Goal: Information Seeking & Learning: Check status

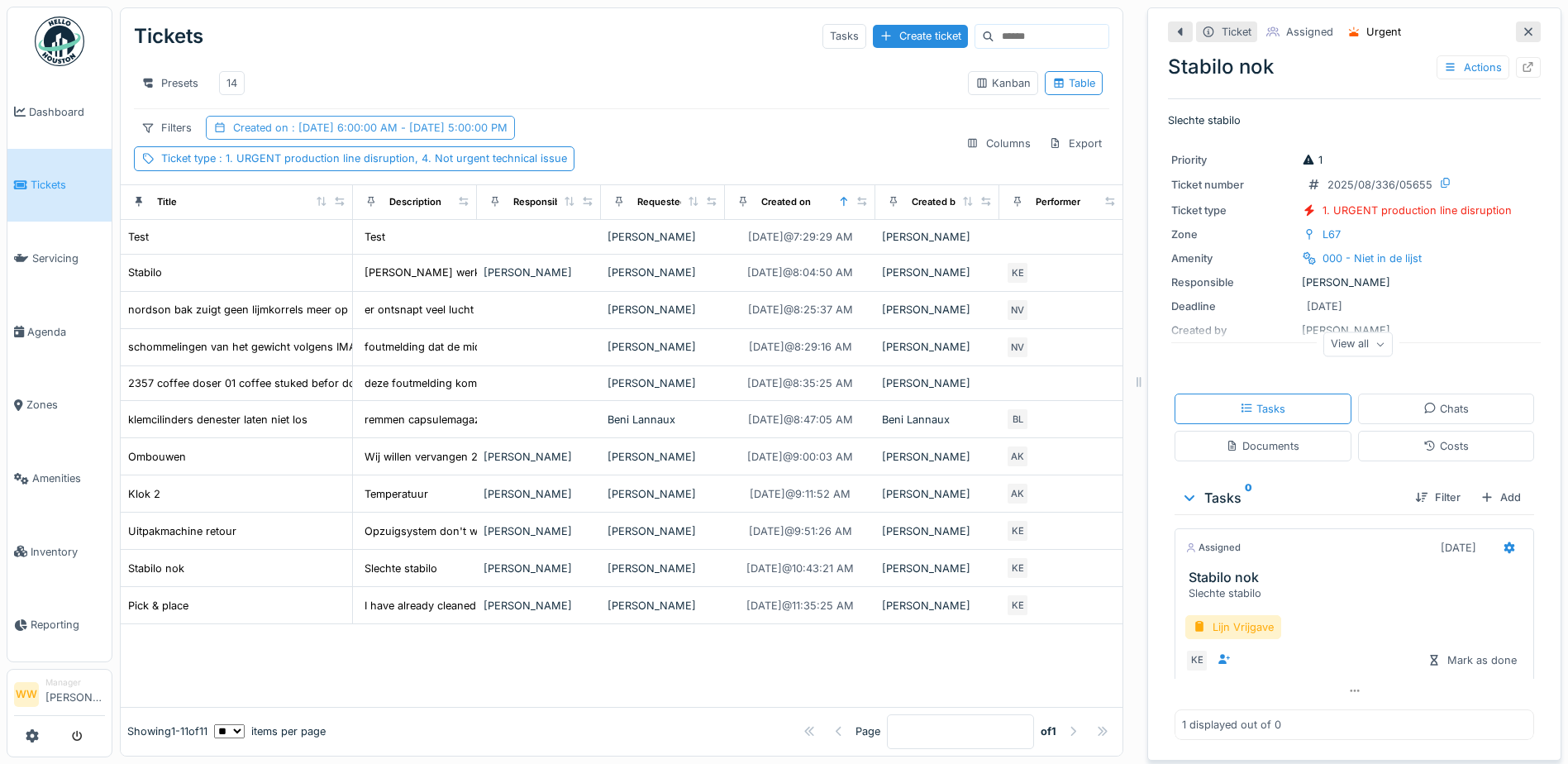
click at [223, 80] on div "14" at bounding box center [231, 83] width 25 height 24
click at [228, 82] on div "14" at bounding box center [231, 82] width 10 height 16
drag, startPoint x: 233, startPoint y: 82, endPoint x: 502, endPoint y: 173, distance: 284.0
click at [233, 81] on div "14" at bounding box center [231, 82] width 10 height 16
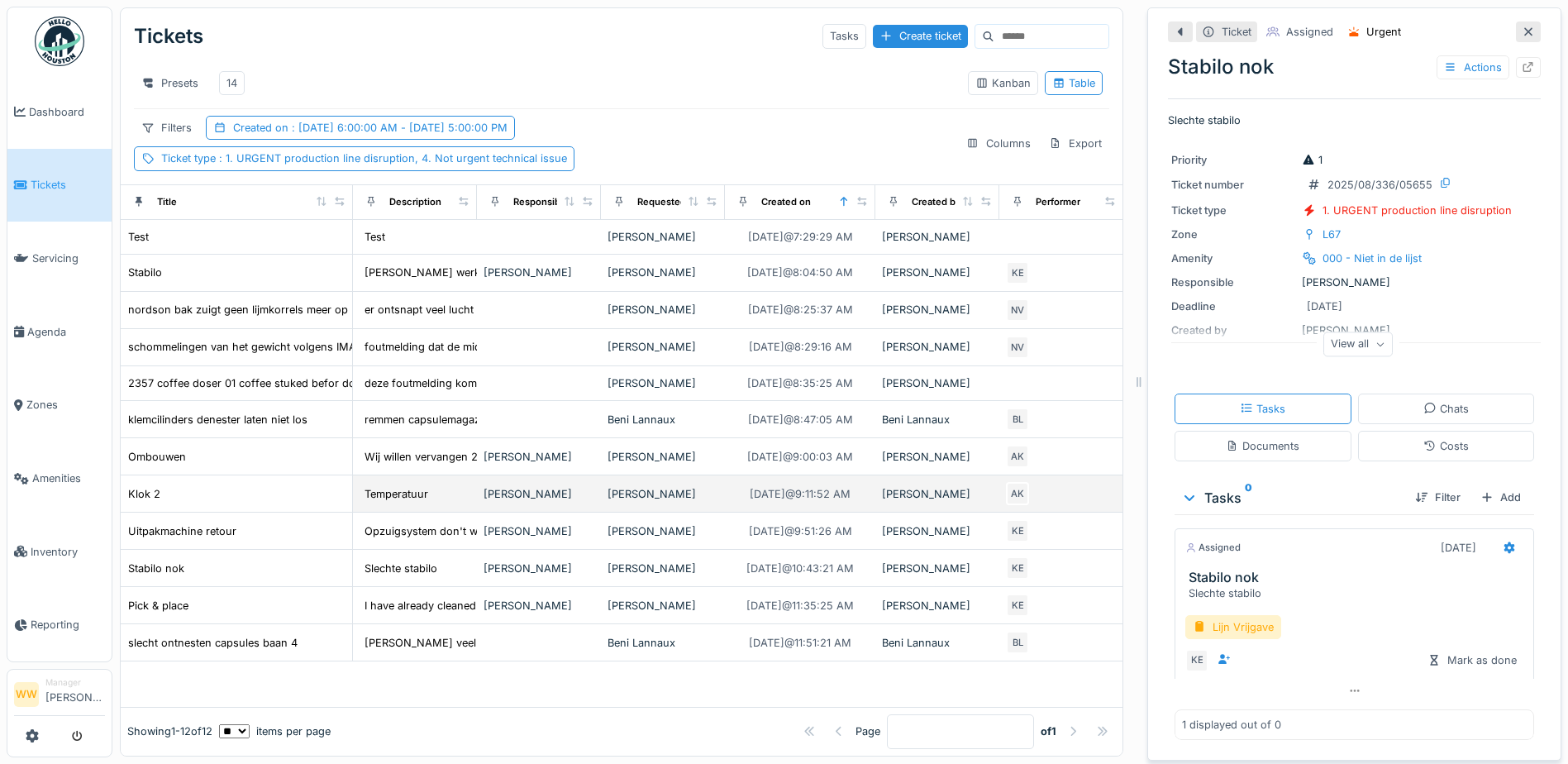
click at [640, 502] on div "[PERSON_NAME]" at bounding box center [663, 494] width 111 height 16
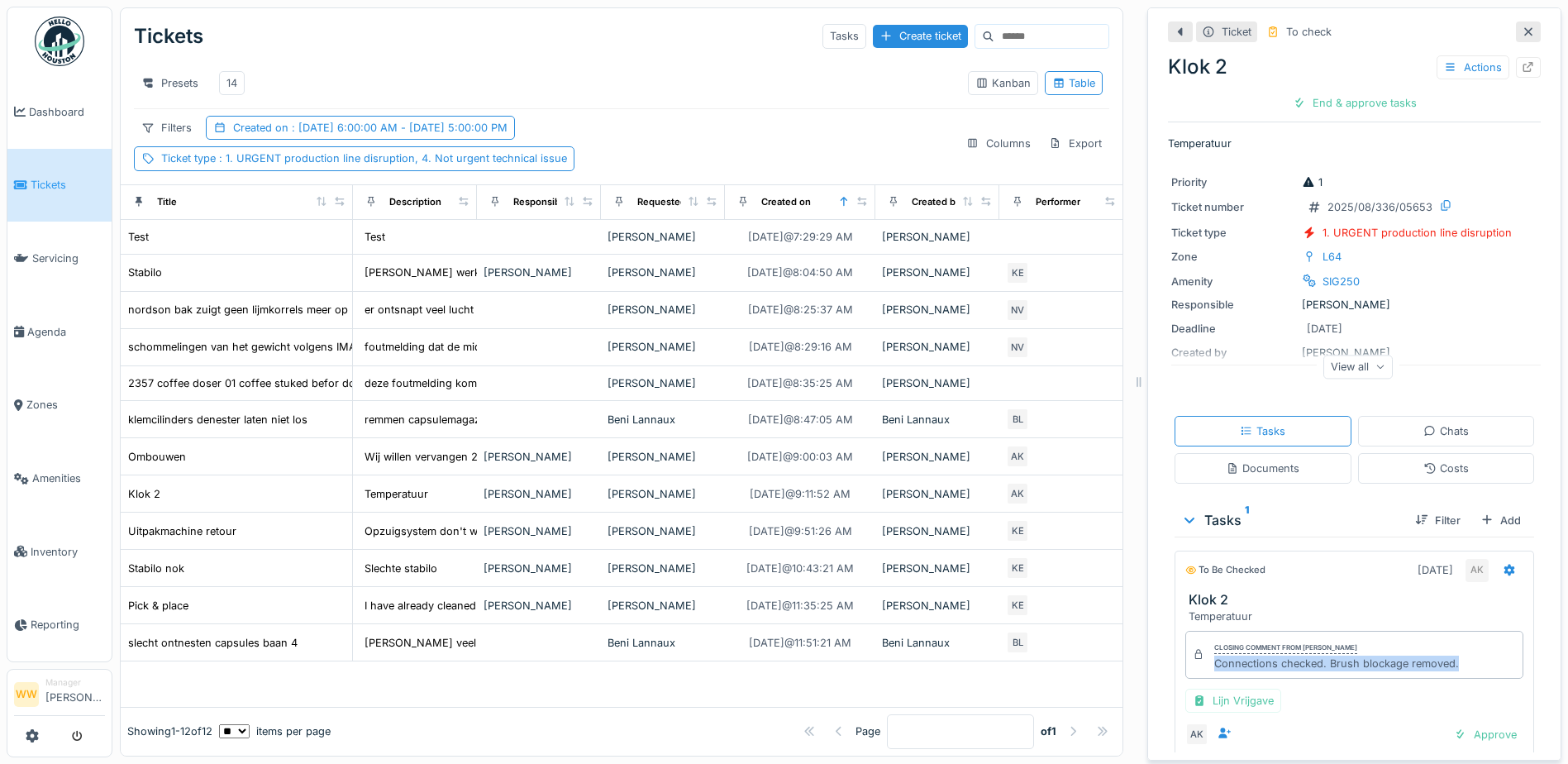
drag, startPoint x: 1449, startPoint y: 667, endPoint x: 1202, endPoint y: 674, distance: 247.1
click at [1202, 674] on div "Closing comment from [PERSON_NAME] Connections checked. Brush blockage removed." at bounding box center [1354, 654] width 338 height 48
copy div "Connections checked. Brush blockage removed."
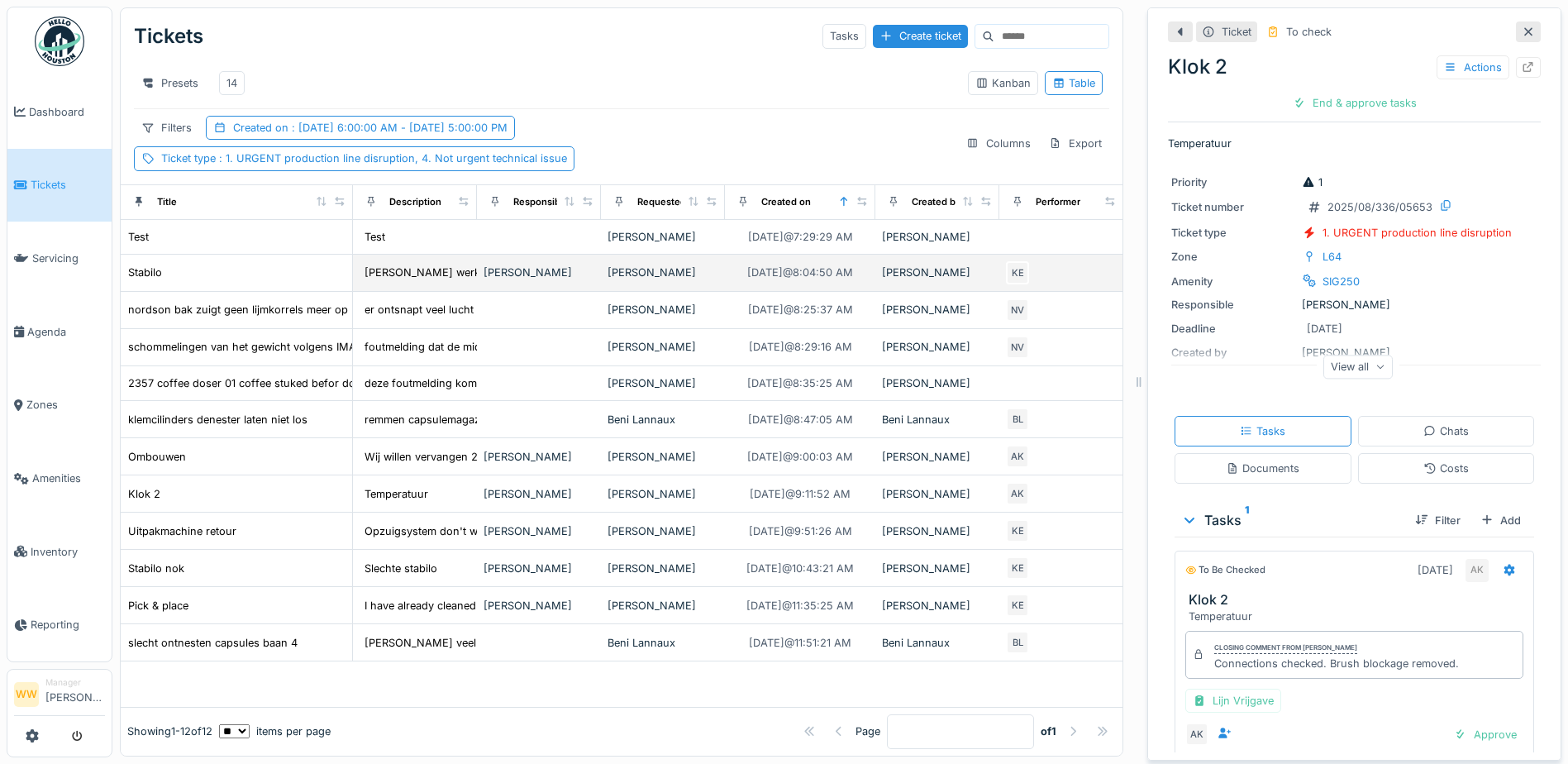
click at [658, 280] on div "[PERSON_NAME]" at bounding box center [663, 272] width 111 height 16
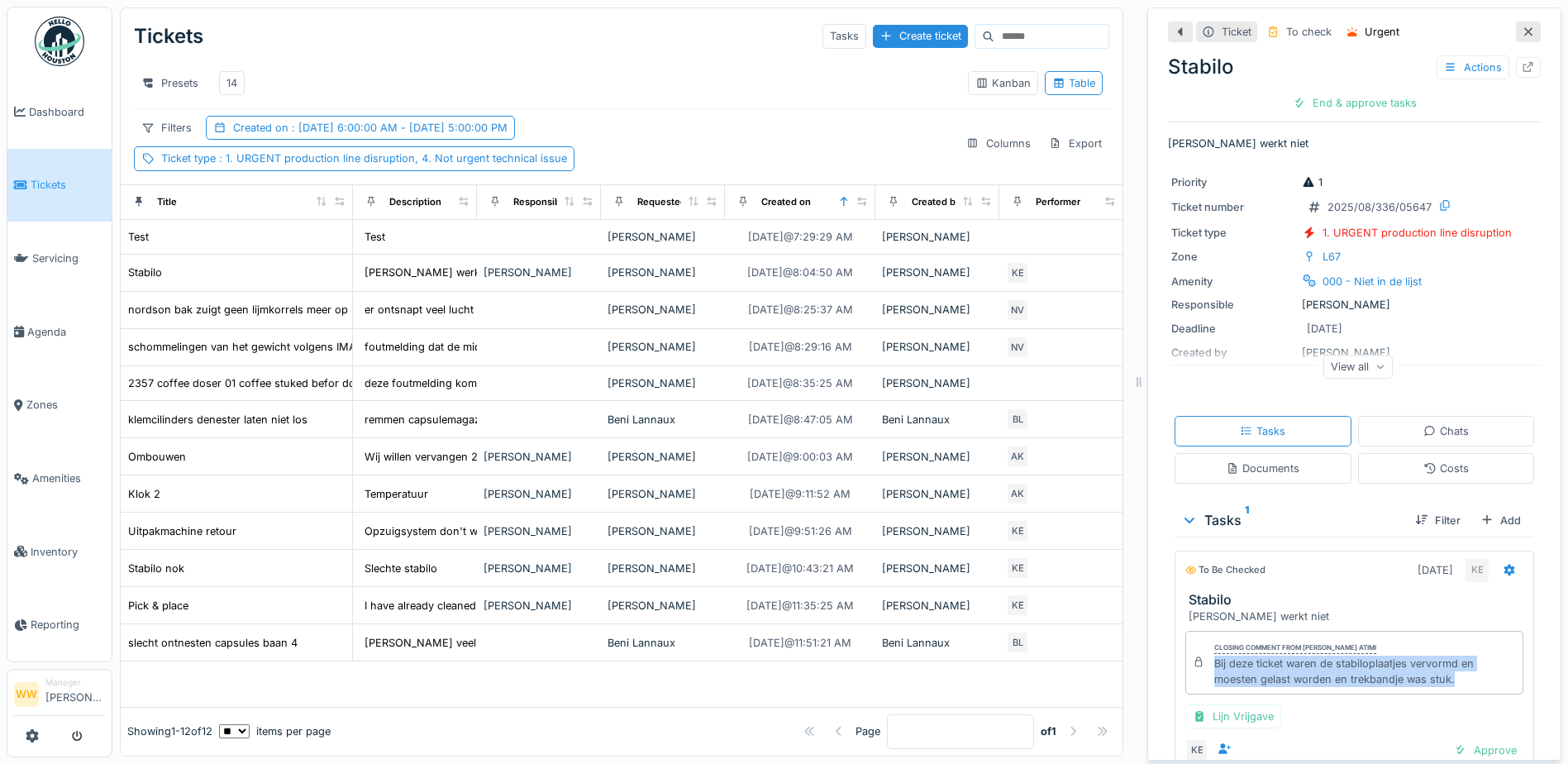
drag, startPoint x: 1202, startPoint y: 664, endPoint x: 1454, endPoint y: 682, distance: 252.6
click at [1454, 682] on div "Bij deze ticket waren de stabiloplaatjes vervormd en moesten gelast worden en t…" at bounding box center [1365, 671] width 302 height 32
copy div "Bij deze ticket waren de stabiloplaatjes vervormd en moesten gelast worden en t…"
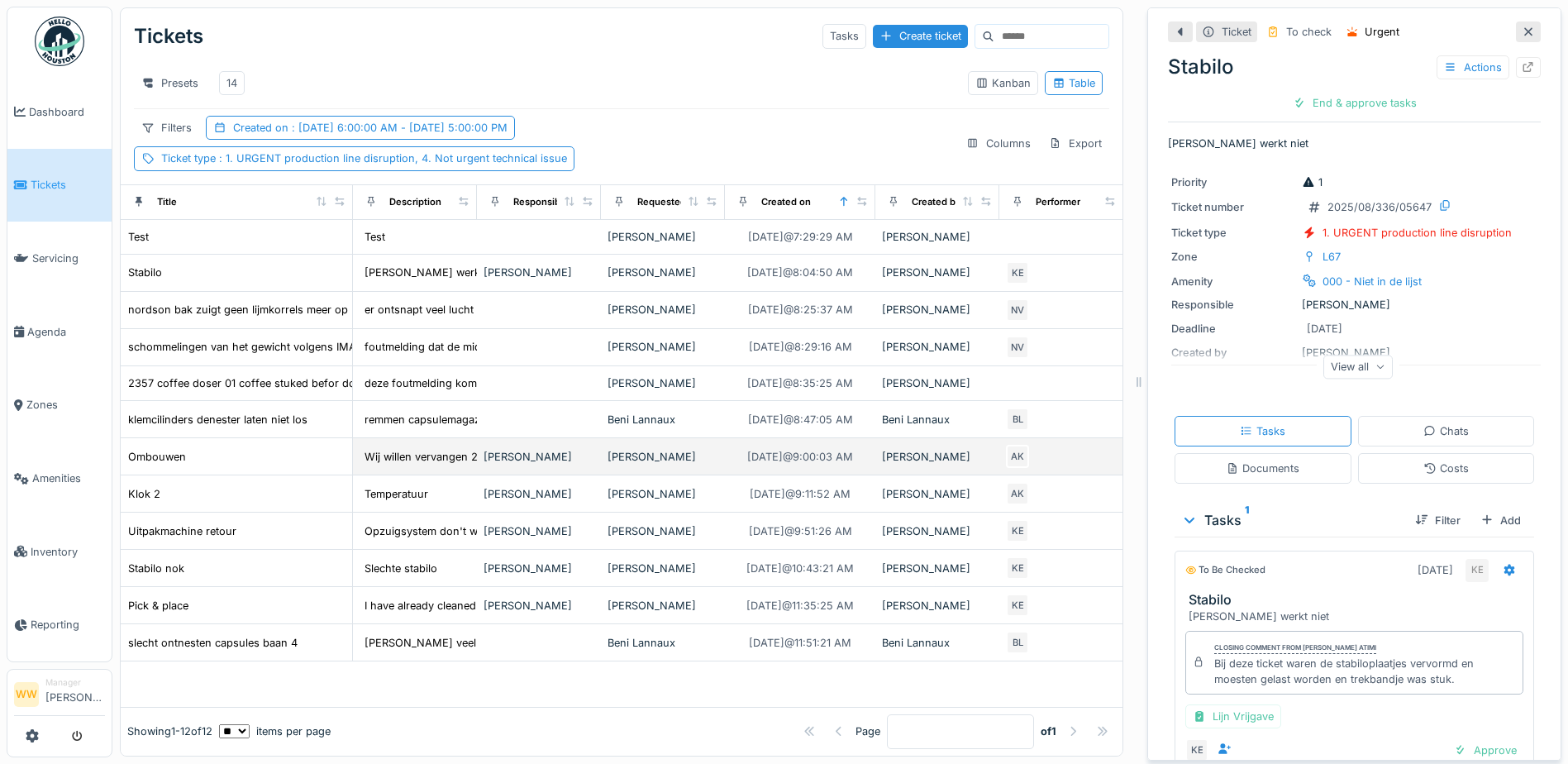
click at [615, 465] on div "[PERSON_NAME]" at bounding box center [663, 457] width 111 height 16
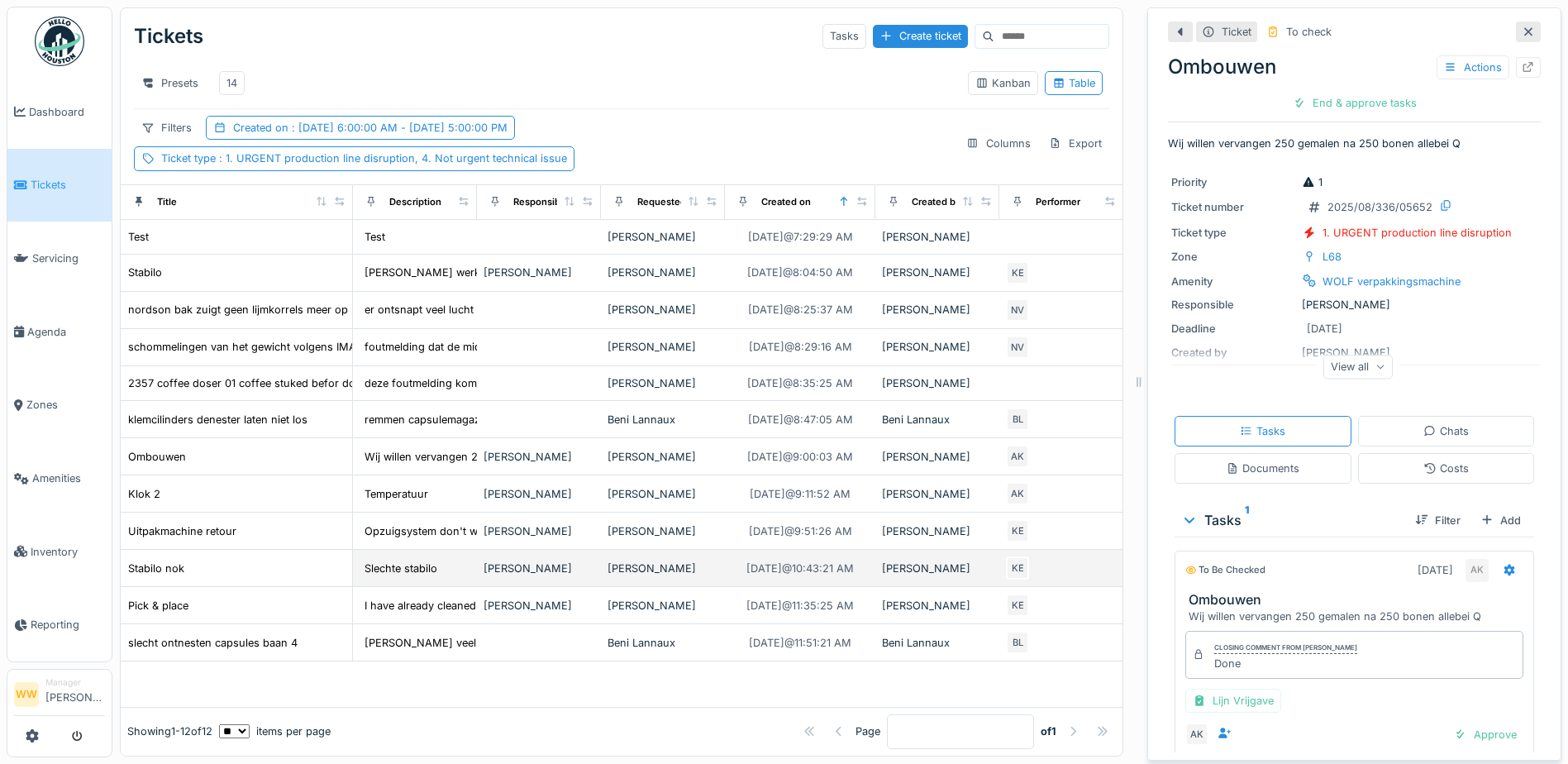
click at [696, 577] on div "[PERSON_NAME]" at bounding box center [663, 568] width 111 height 16
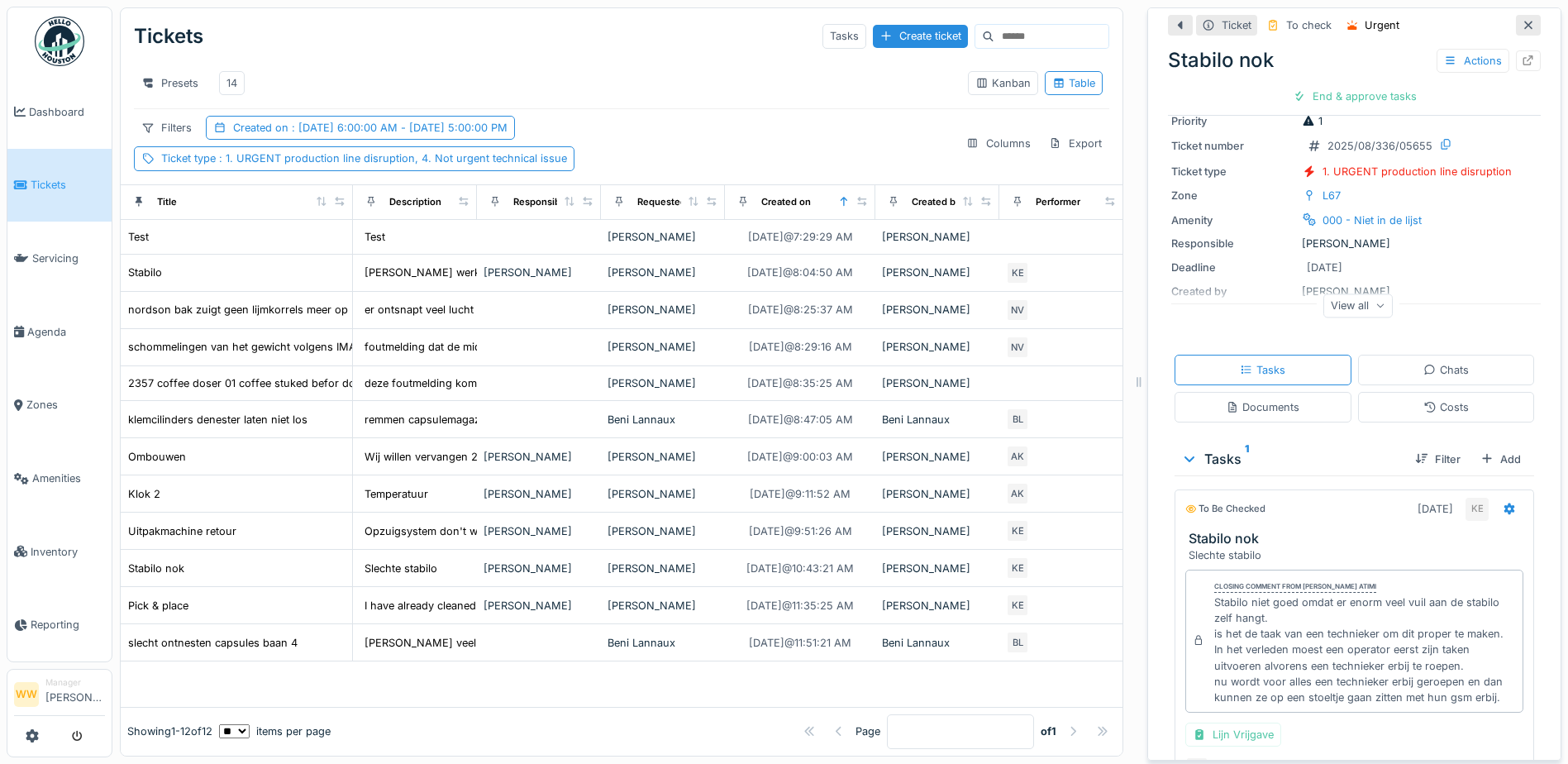
scroll to position [165, 0]
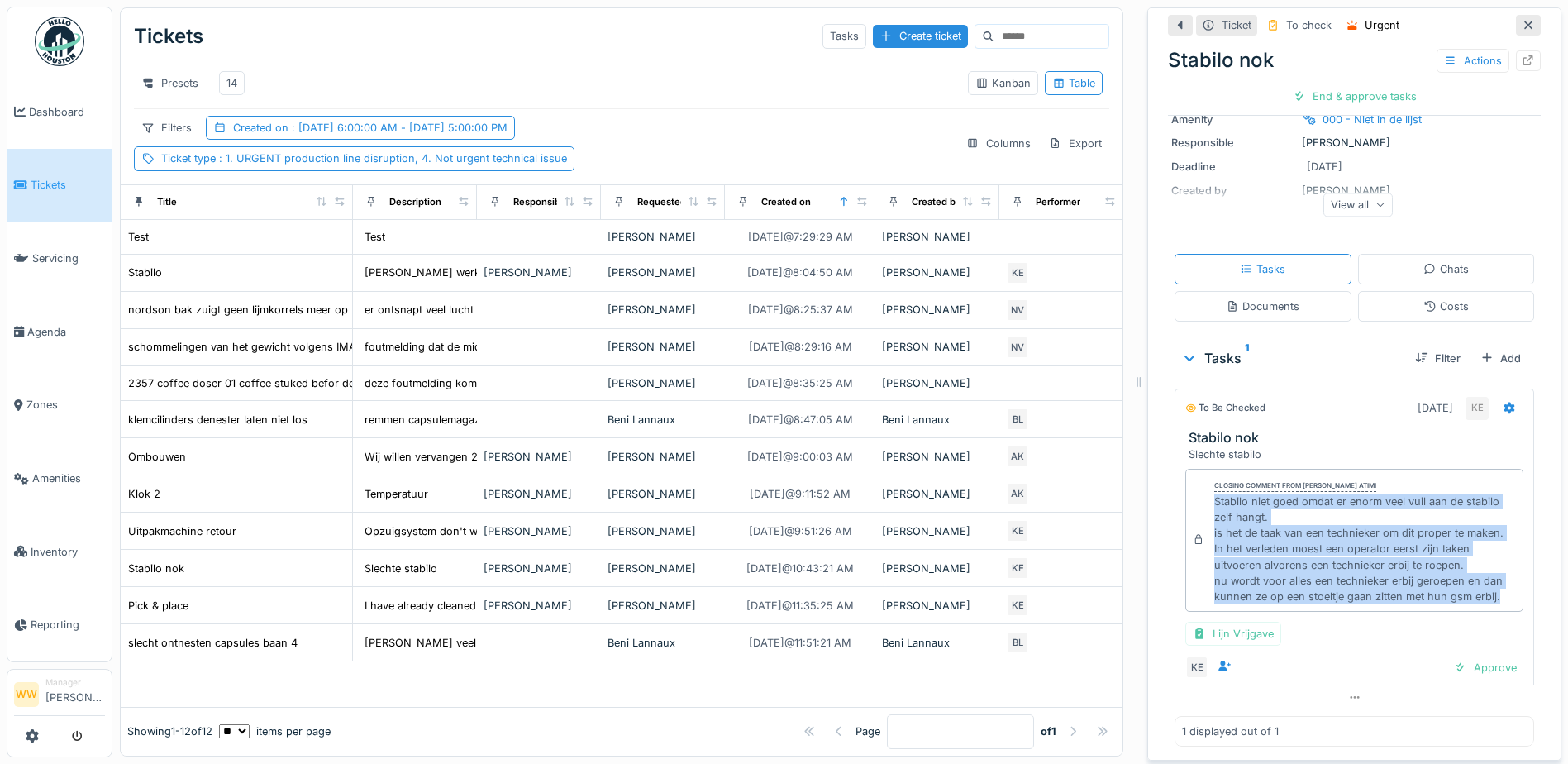
drag, startPoint x: 1203, startPoint y: 498, endPoint x: 1501, endPoint y: 602, distance: 315.6
click at [1501, 602] on div "Closing comment from [PERSON_NAME] El atimi [PERSON_NAME] niet goed omdat er en…" at bounding box center [1354, 574] width 360 height 224
copy div "Stabilo niet goed omdat er enorm veel vuil aan de stabilo zelf hangt. is het de…"
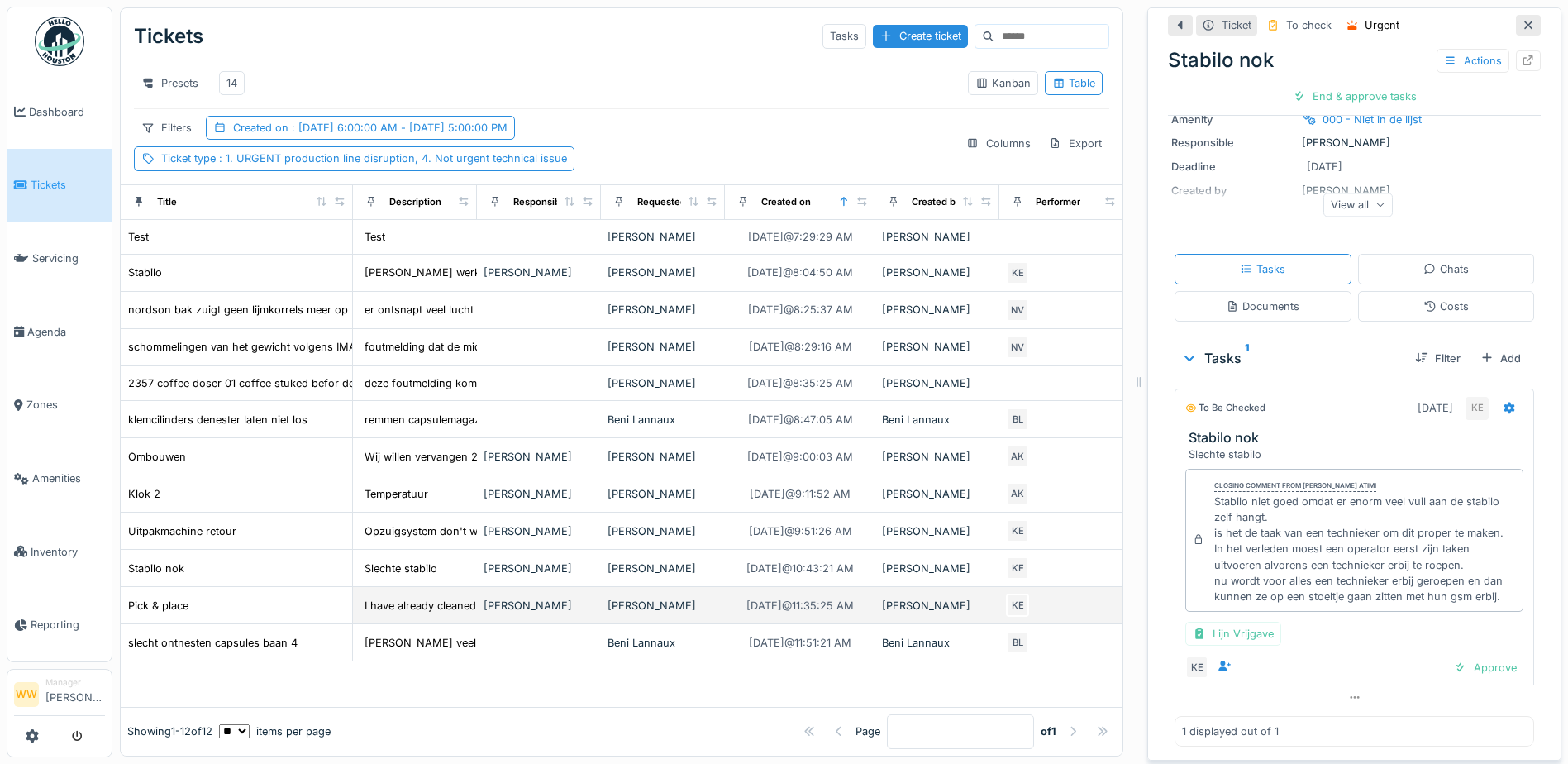
click at [669, 606] on div "[PERSON_NAME]" at bounding box center [663, 606] width 111 height 16
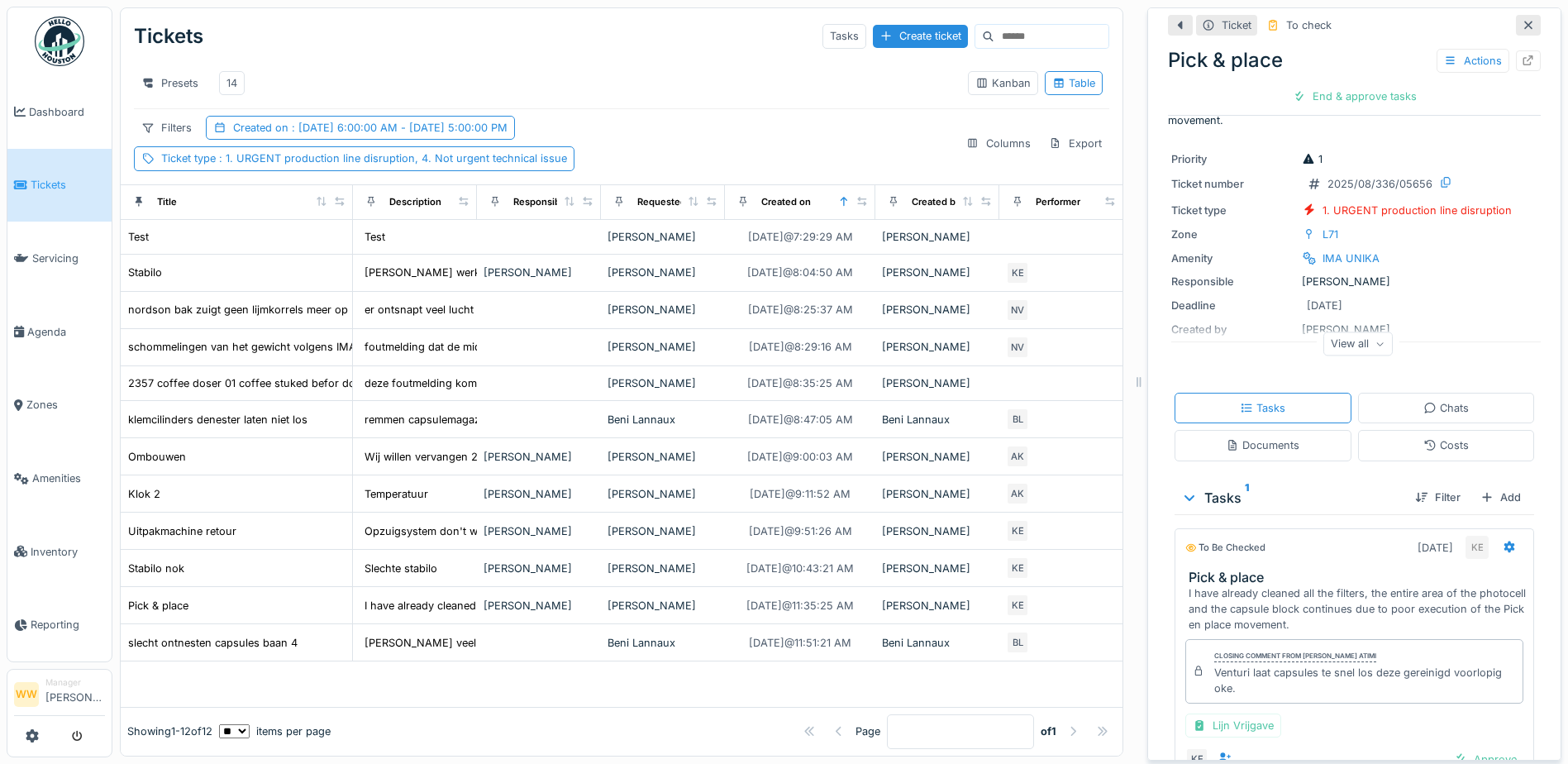
scroll to position [82, 0]
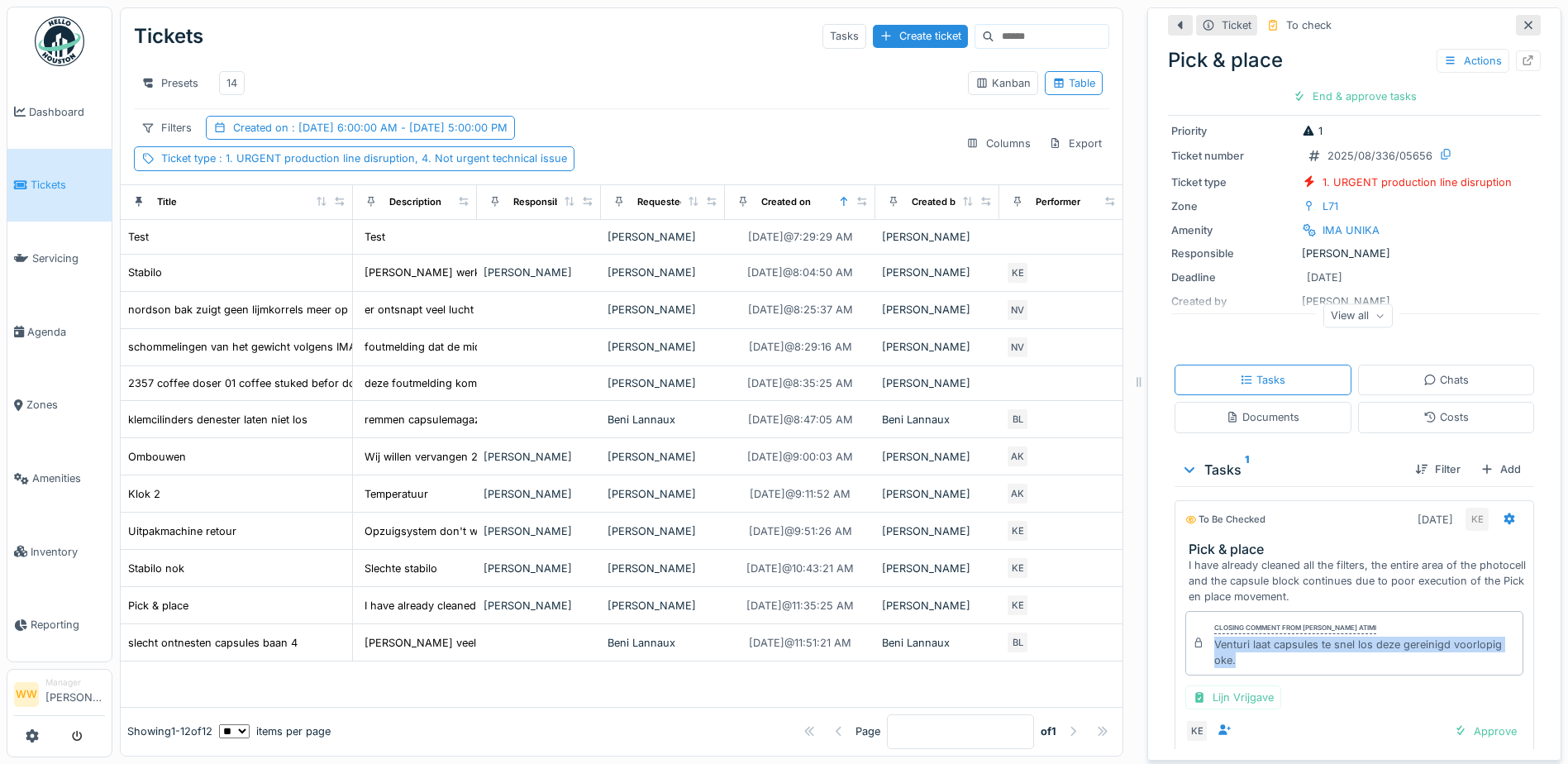
drag, startPoint x: 1200, startPoint y: 626, endPoint x: 1236, endPoint y: 653, distance: 45.0
click at [1236, 653] on div "Closing comment from [PERSON_NAME] El atimi Venturi laat capsules te snel los d…" at bounding box center [1354, 643] width 338 height 65
copy div "Venturi laat capsules te snel los deze gereinigd voorlopig oke."
